Goal: Transaction & Acquisition: Obtain resource

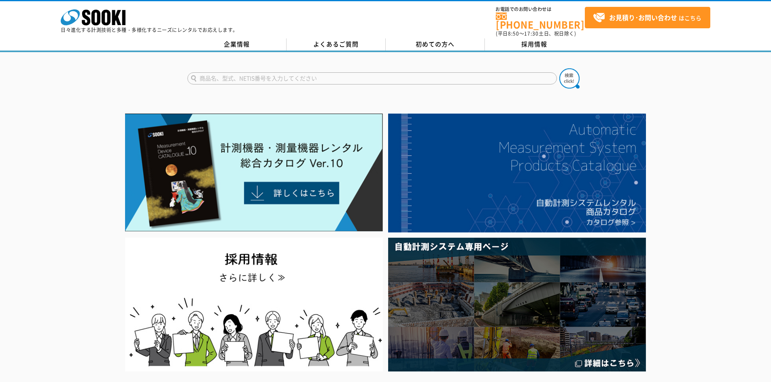
click at [283, 80] on form at bounding box center [385, 79] width 397 height 23
click at [283, 75] on input "text" at bounding box center [371, 78] width 369 height 12
click at [559, 68] on button at bounding box center [569, 78] width 20 height 20
click at [244, 72] on input "レーザー墨出し器" at bounding box center [371, 78] width 369 height 12
type input "レーザー"
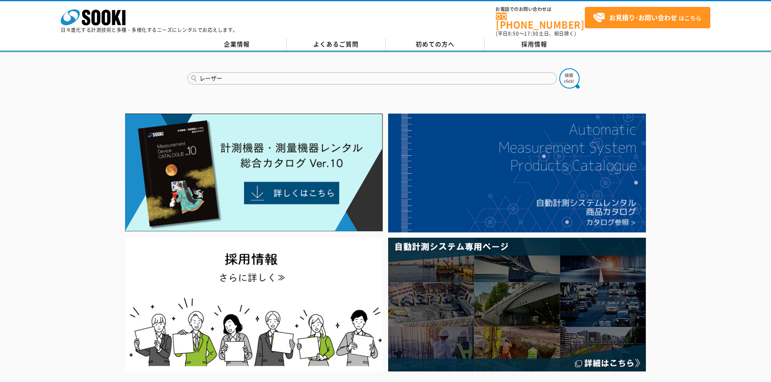
click at [559, 68] on button at bounding box center [569, 78] width 20 height 20
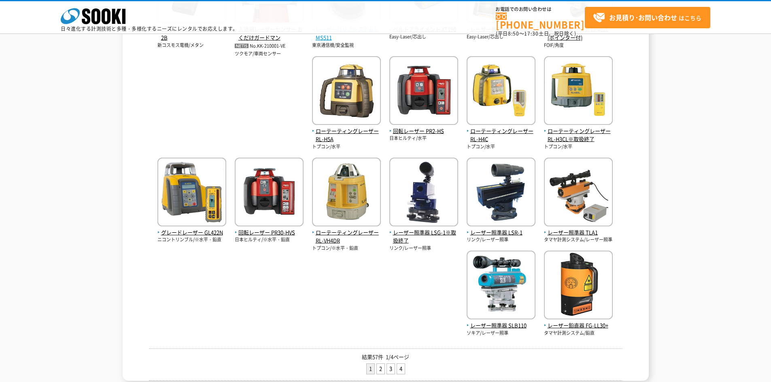
scroll to position [216, 0]
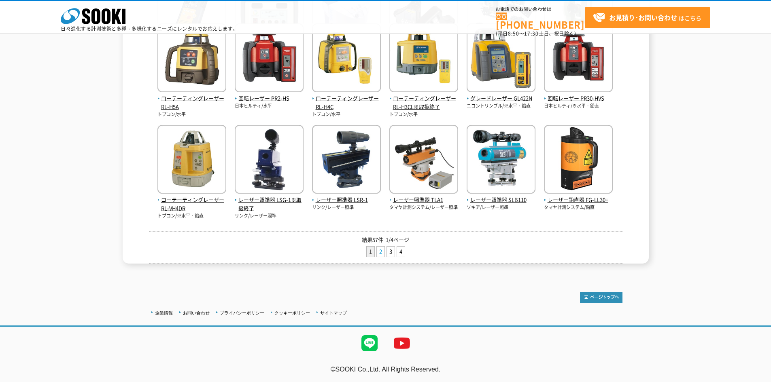
click at [378, 250] on link "2" at bounding box center [381, 252] width 8 height 10
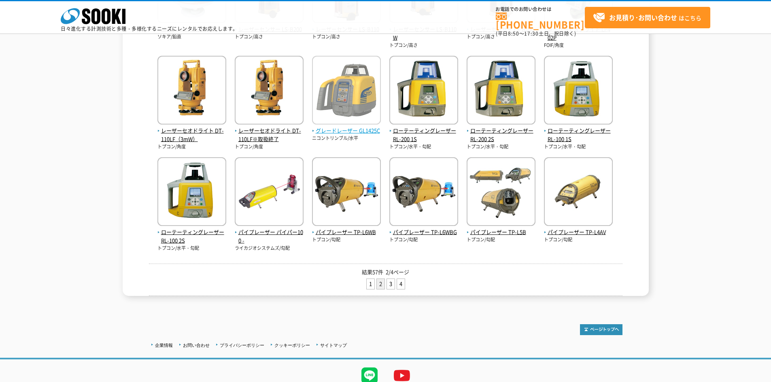
scroll to position [276, 0]
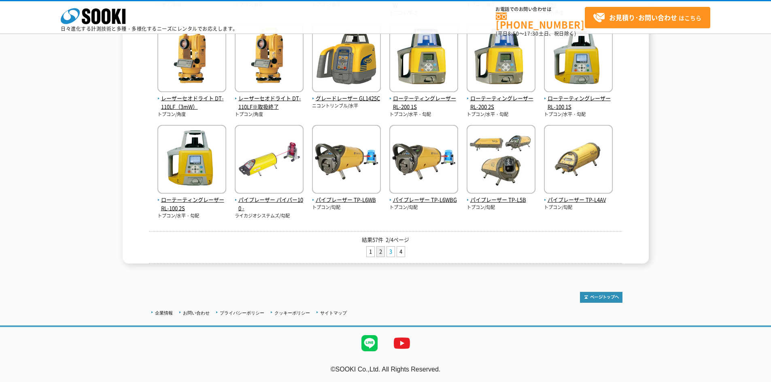
click at [388, 252] on link "3" at bounding box center [391, 252] width 8 height 10
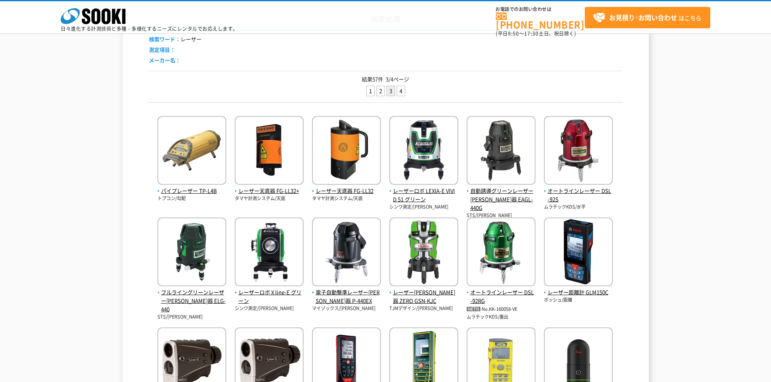
scroll to position [162, 0]
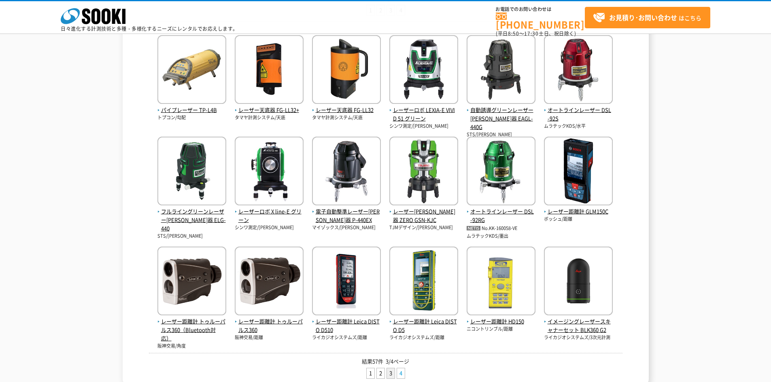
click at [399, 374] on link "4" at bounding box center [401, 374] width 8 height 10
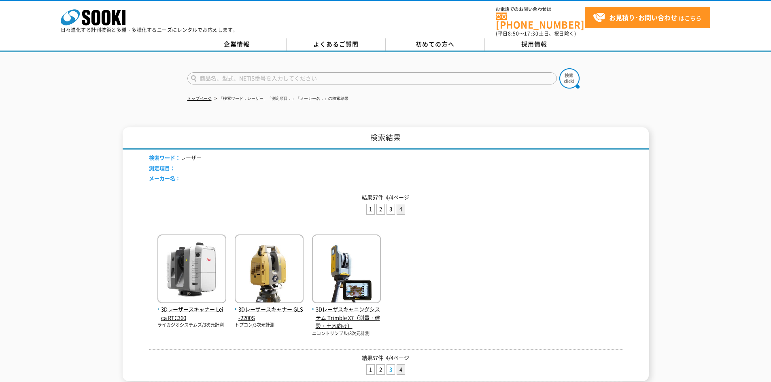
click at [391, 365] on link "3" at bounding box center [391, 370] width 8 height 10
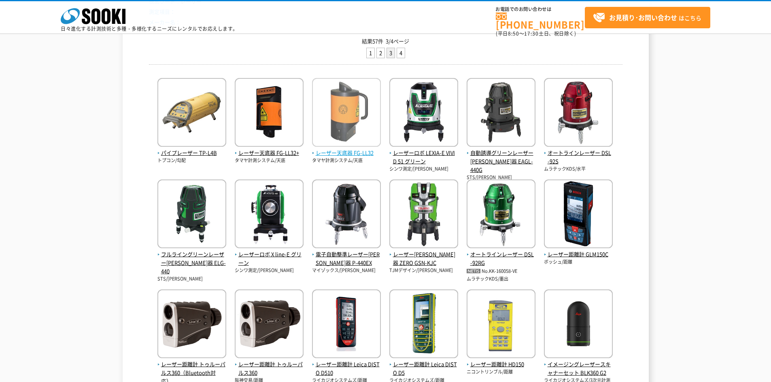
scroll to position [121, 0]
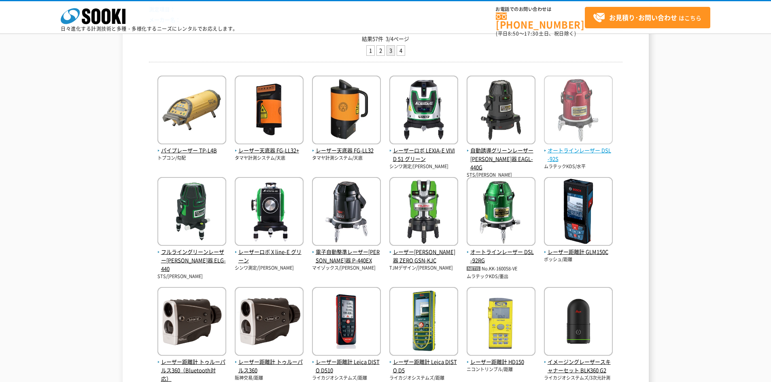
click at [571, 131] on img at bounding box center [578, 111] width 69 height 71
